Goal: Task Accomplishment & Management: Complete application form

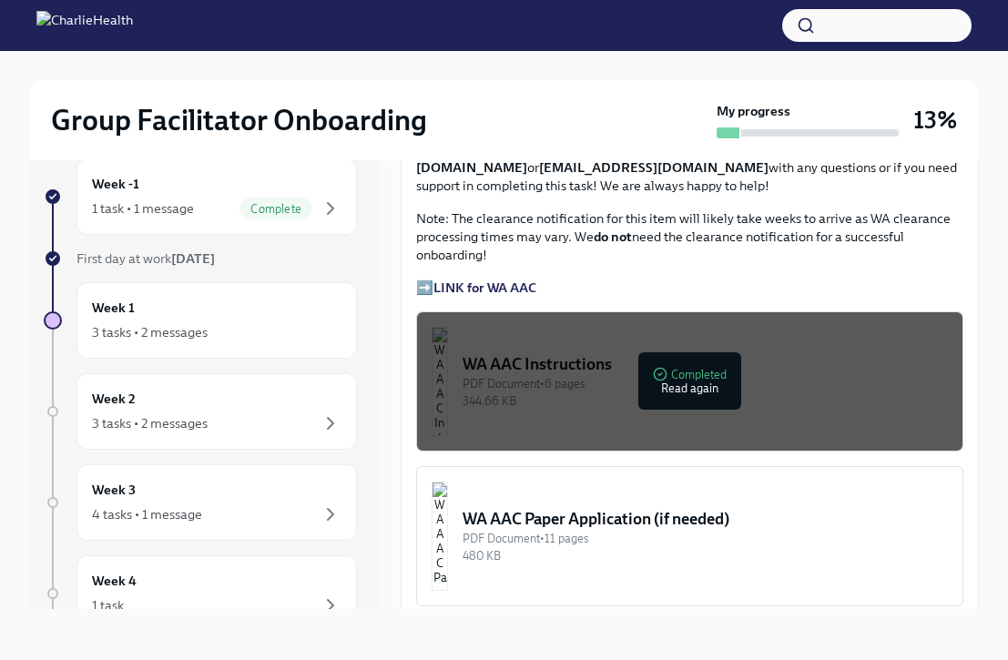
scroll to position [1433, 0]
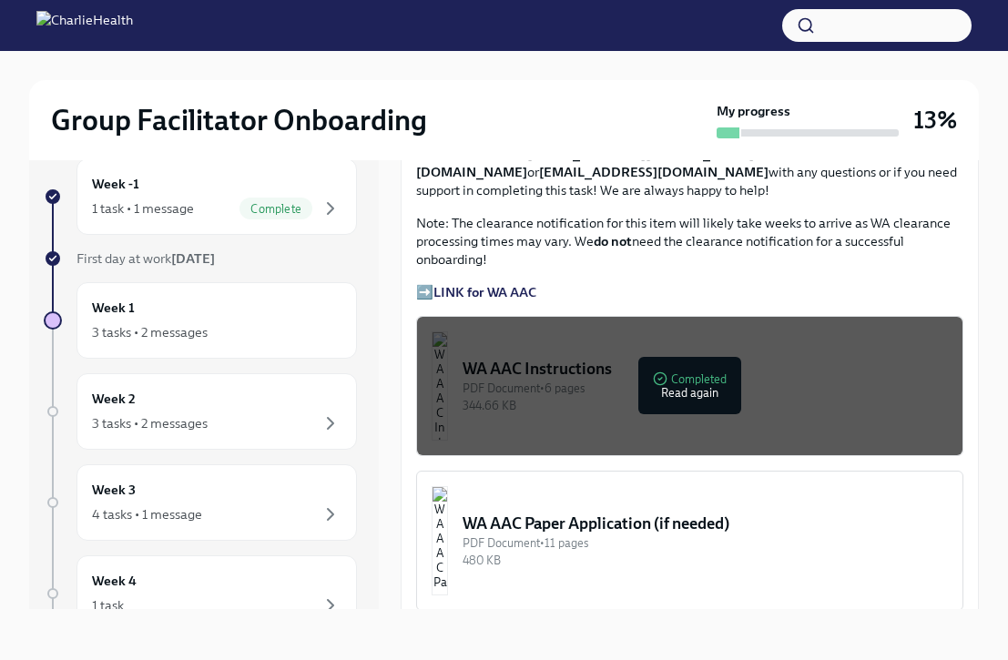
click at [645, 358] on div "WA AAC Instructions" at bounding box center [705, 369] width 485 height 22
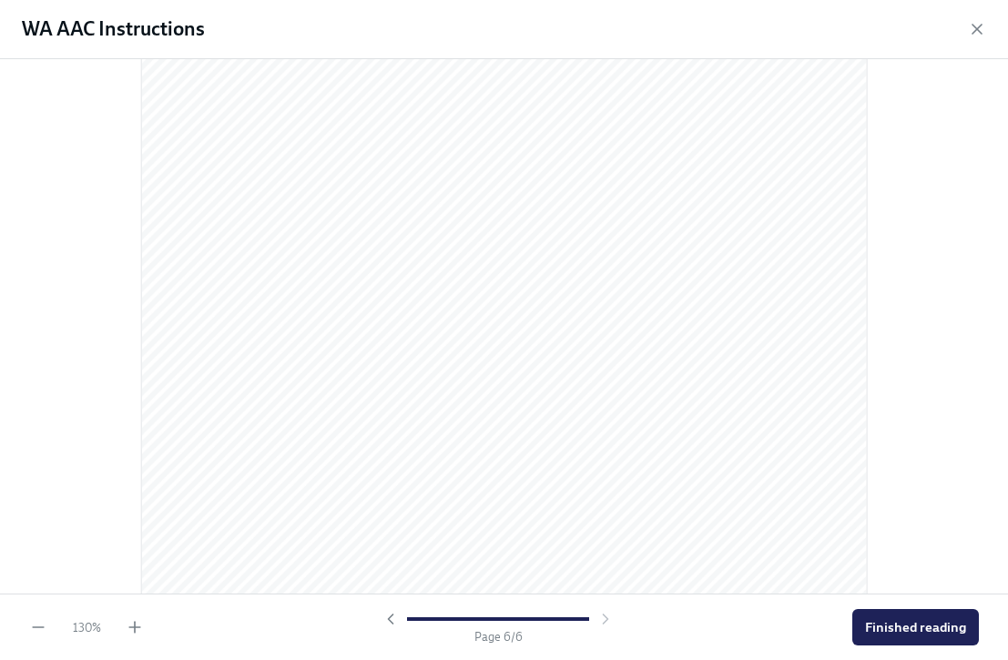
scroll to position [5192, 0]
click at [889, 632] on span "Finished reading" at bounding box center [915, 627] width 101 height 18
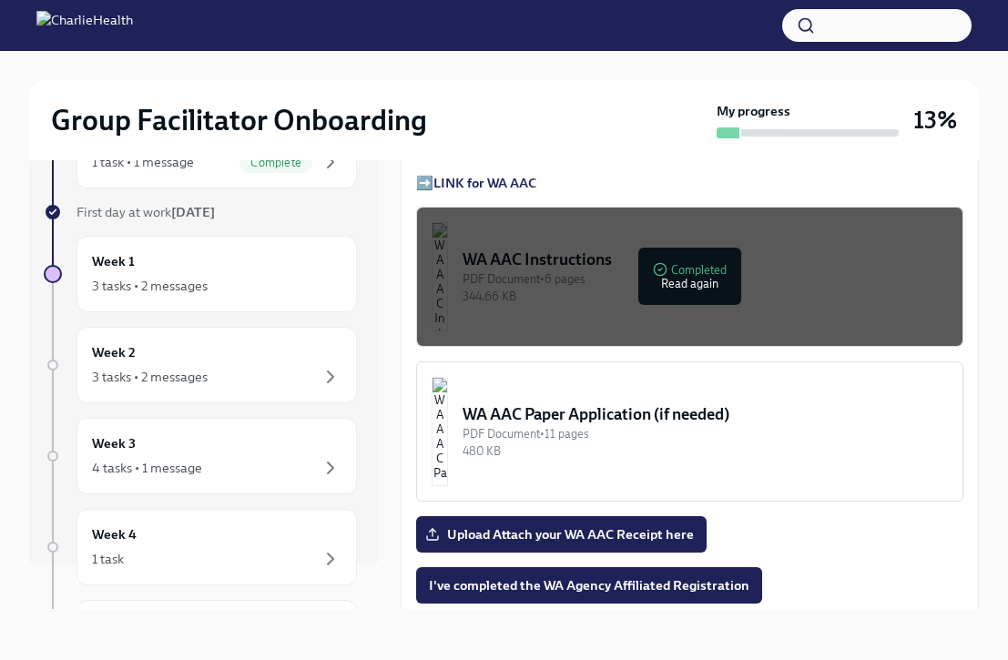
scroll to position [1547, 0]
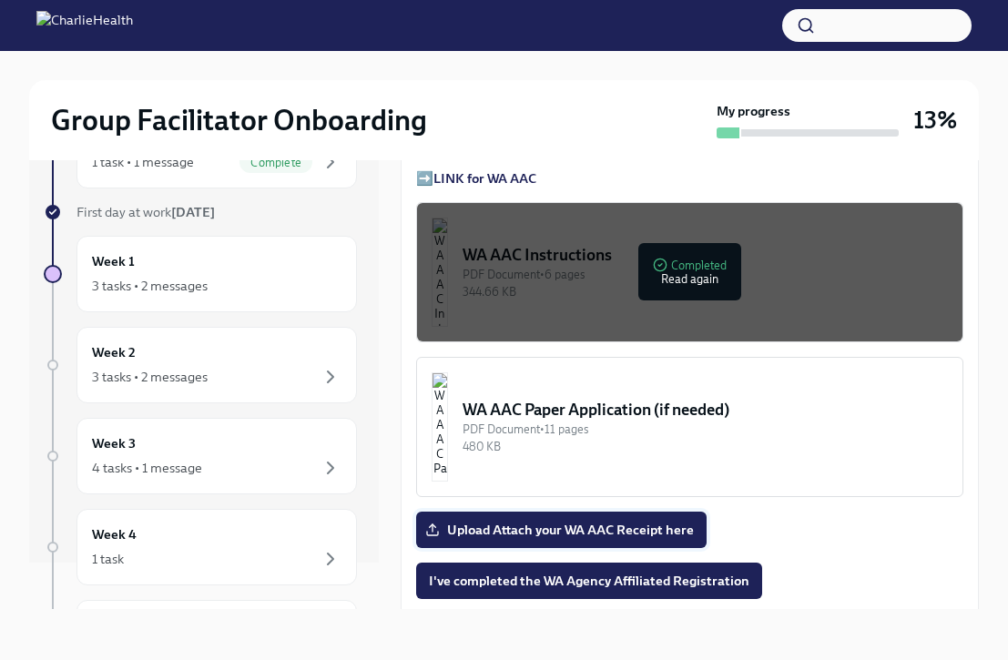
click at [491, 521] on span "Upload Attach your WA AAC Receipt here" at bounding box center [561, 530] width 265 height 18
click at [0, 0] on input "Upload Attach your WA AAC Receipt here" at bounding box center [0, 0] width 0 height 0
click at [704, 572] on span "I've completed the WA Agency Affiliated Registration" at bounding box center [589, 581] width 321 height 18
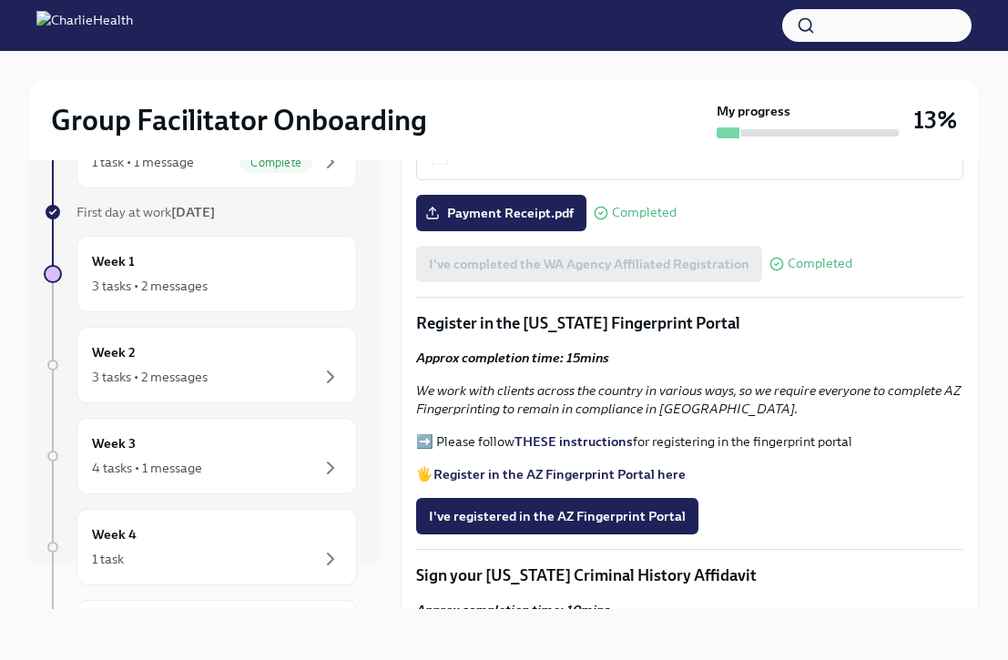
scroll to position [1864, 0]
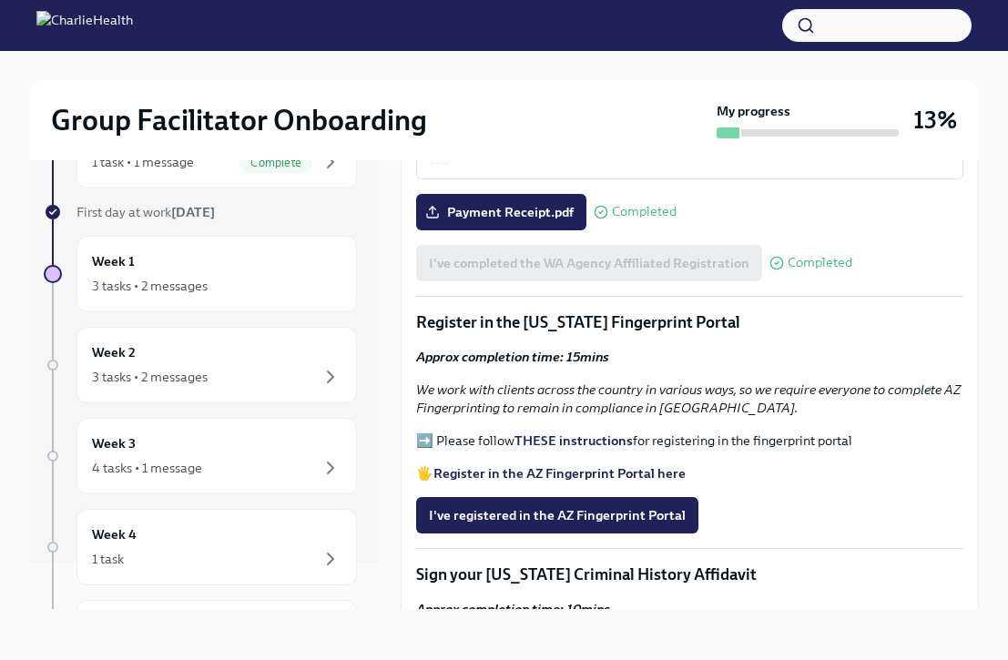
click at [536, 433] on strong "THESE instructions" at bounding box center [574, 441] width 118 height 16
click at [473, 506] on span "I've registered in the AZ Fingerprint Portal" at bounding box center [557, 515] width 257 height 18
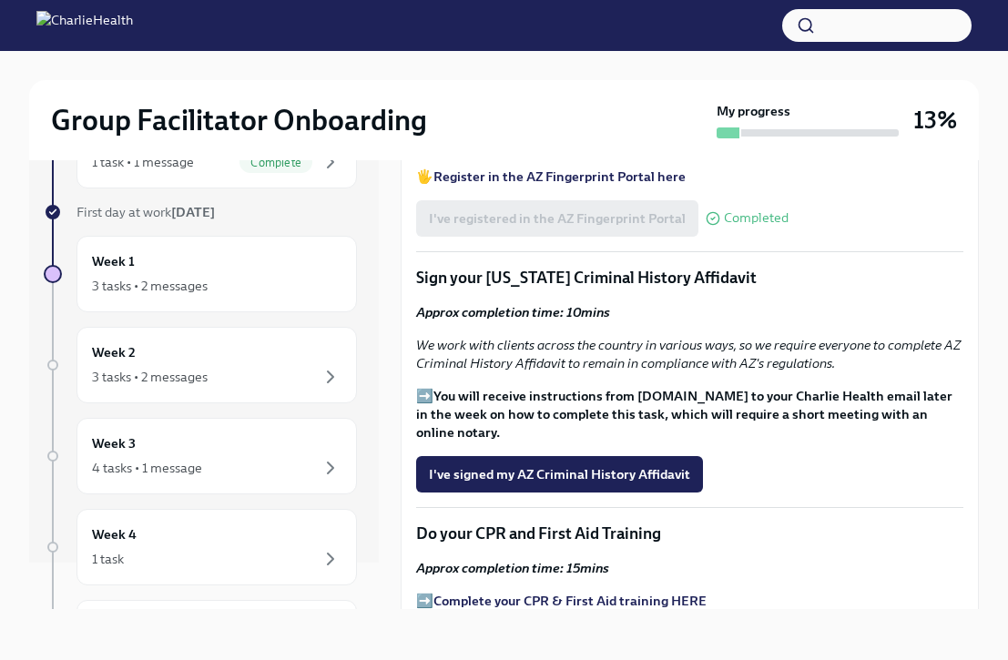
scroll to position [2104, 0]
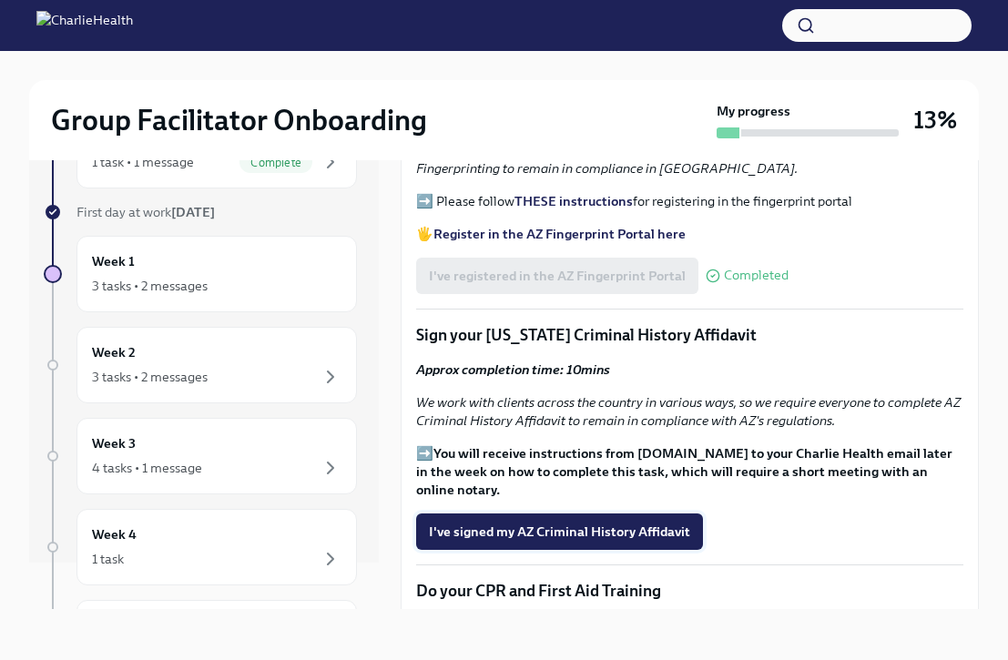
click at [545, 523] on span "I've signed my AZ Criminal History Affidavit" at bounding box center [559, 532] width 261 height 18
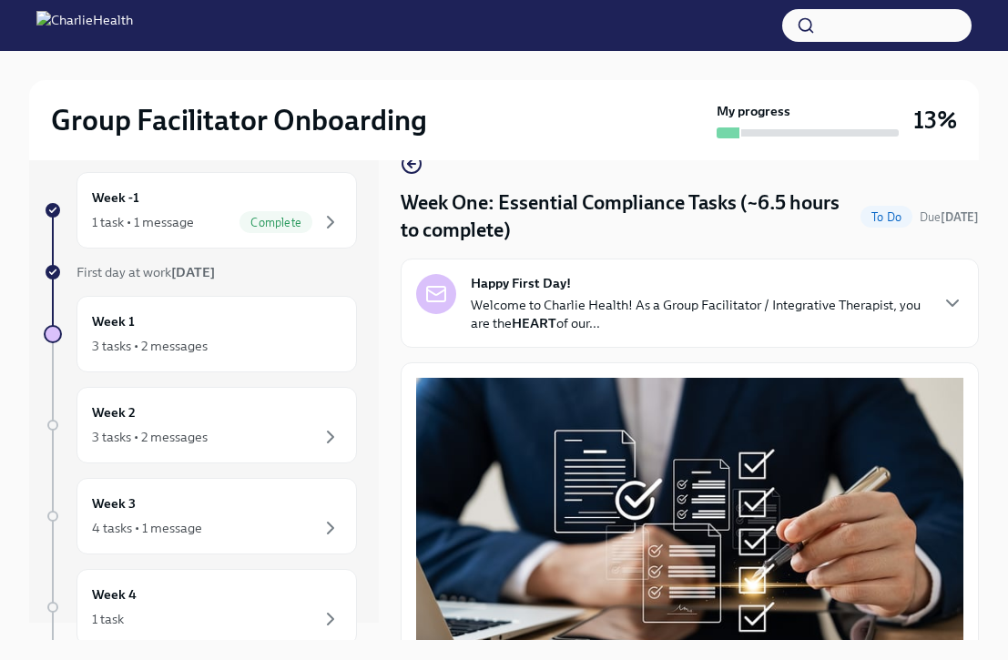
scroll to position [0, 0]
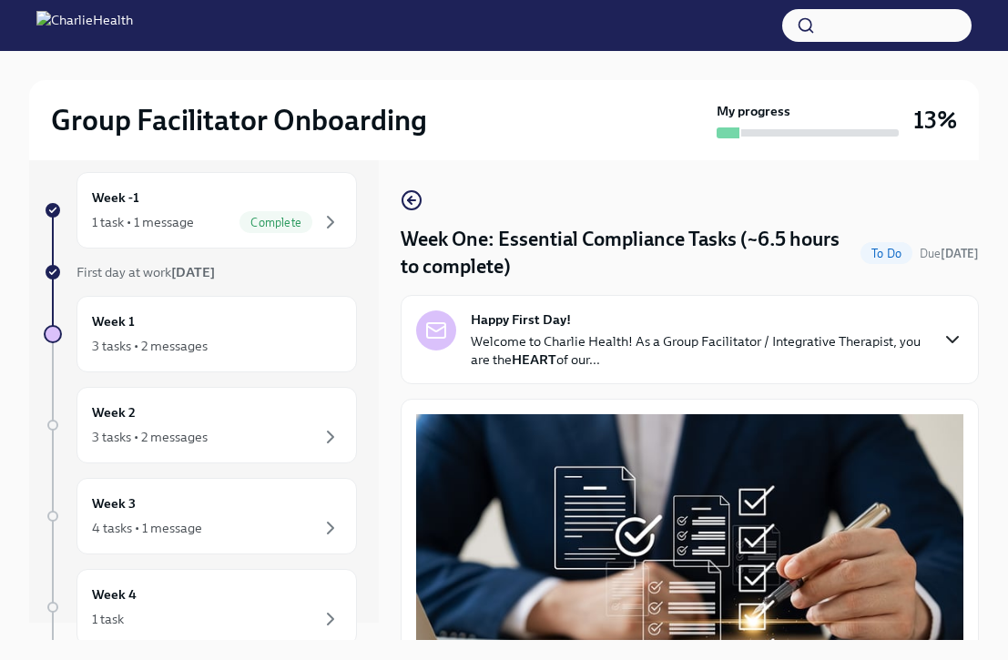
click at [952, 331] on icon "button" at bounding box center [953, 340] width 22 height 22
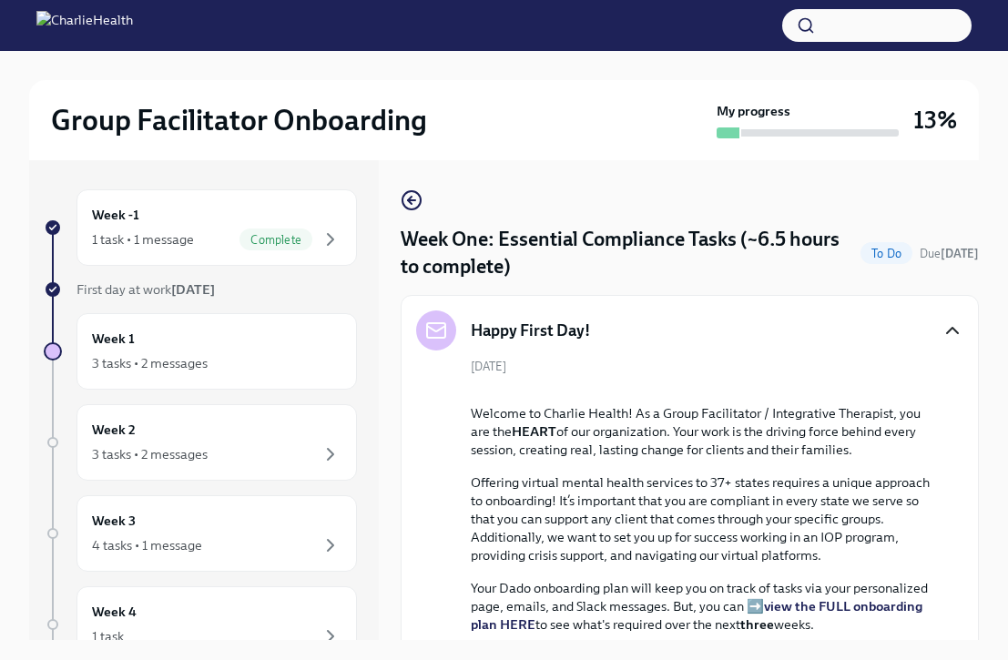
click at [959, 330] on icon "button" at bounding box center [953, 331] width 22 height 22
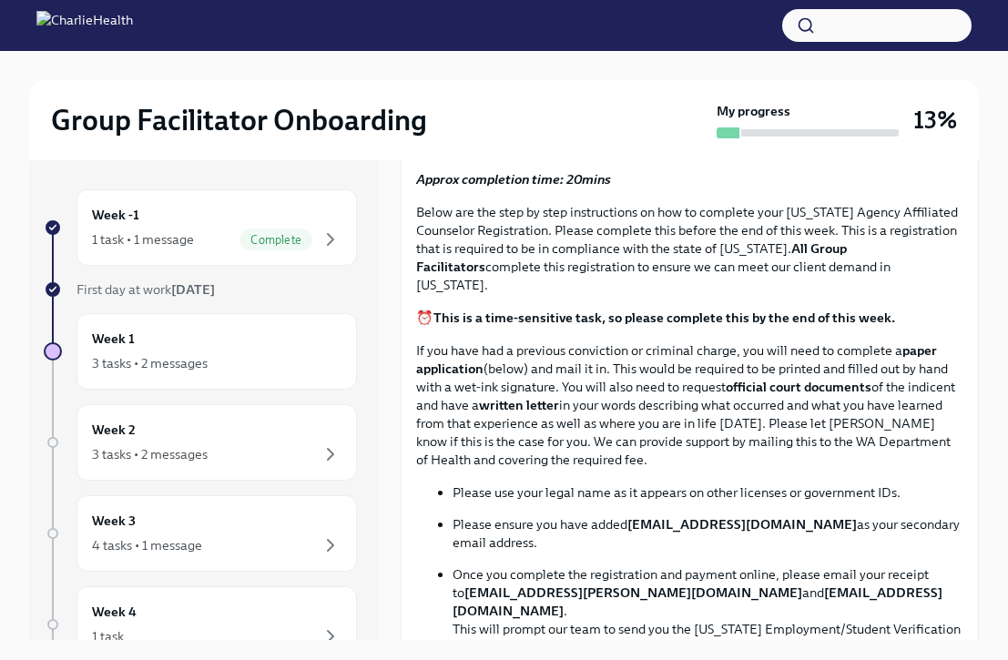
scroll to position [747, 0]
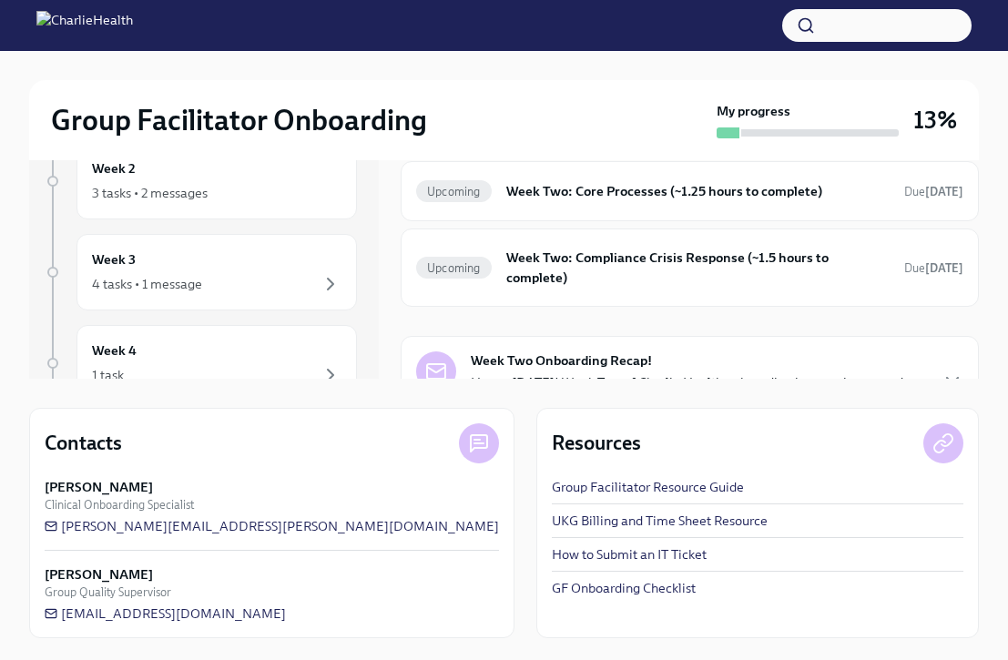
scroll to position [311, 0]
